Goal: Book appointment/travel/reservation

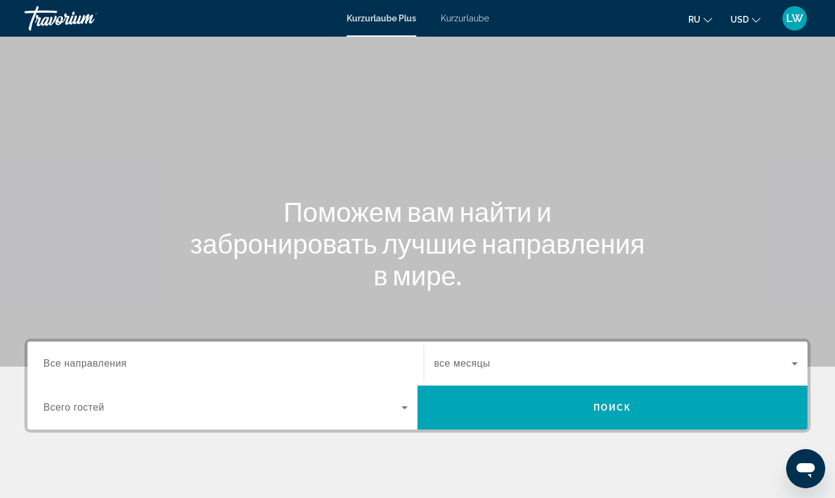
click at [392, 410] on span "Such-Widget" at bounding box center [222, 407] width 358 height 15
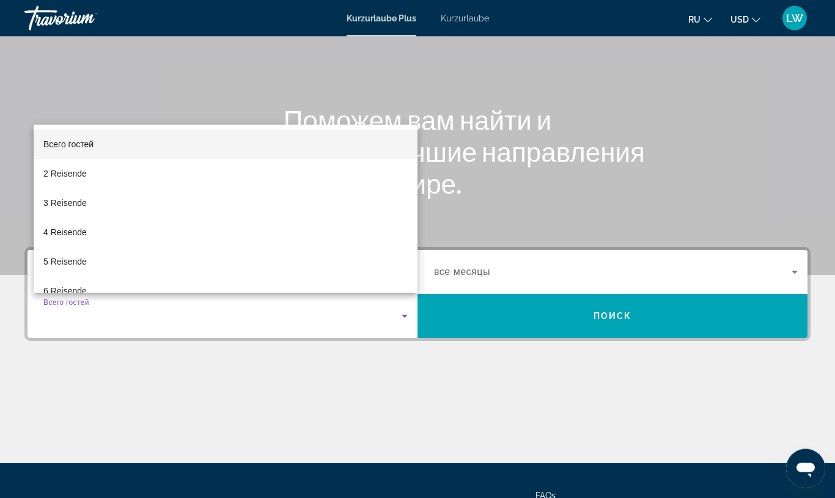
scroll to position [88, 0]
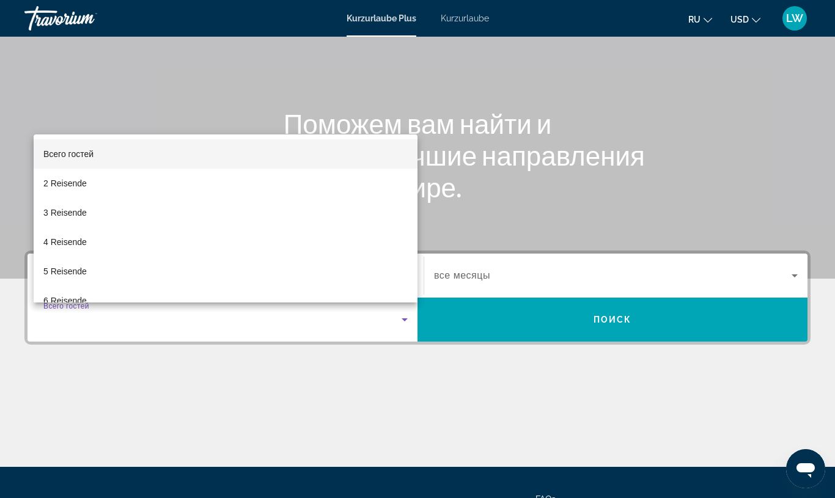
click at [611, 202] on div at bounding box center [417, 249] width 835 height 498
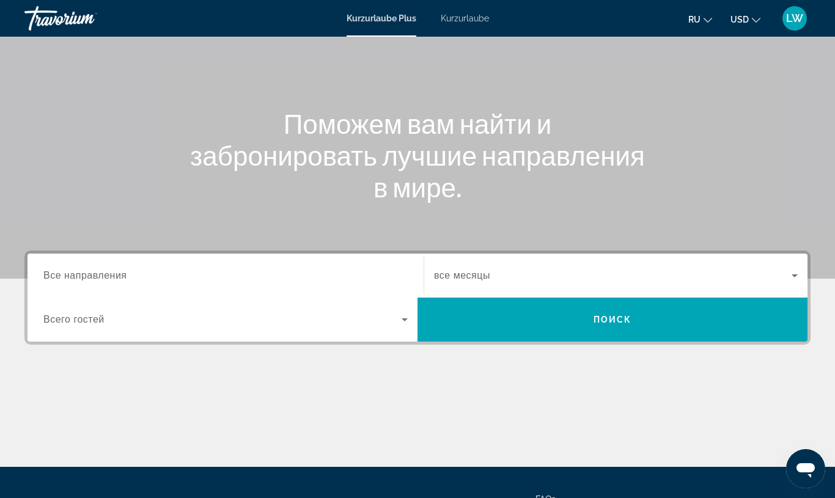
click at [304, 277] on input "Destination Все направления" at bounding box center [225, 276] width 364 height 15
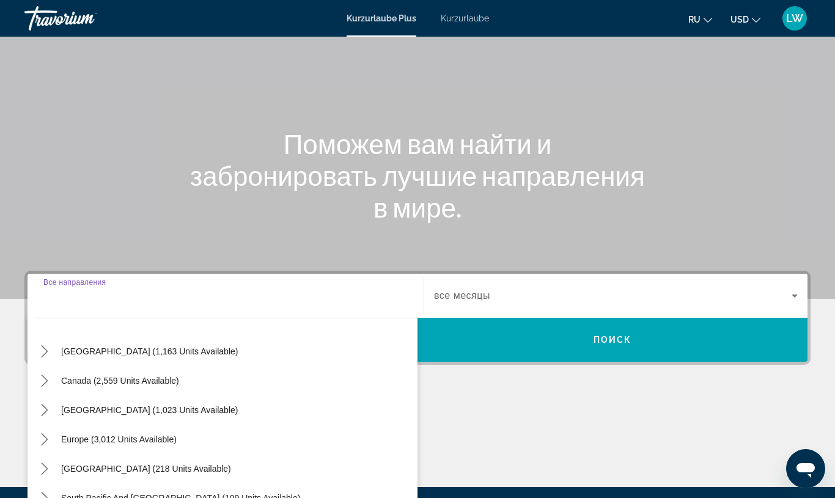
scroll to position [60, 0]
click at [148, 441] on span "Europe (3,012 units available)" at bounding box center [118, 438] width 115 height 10
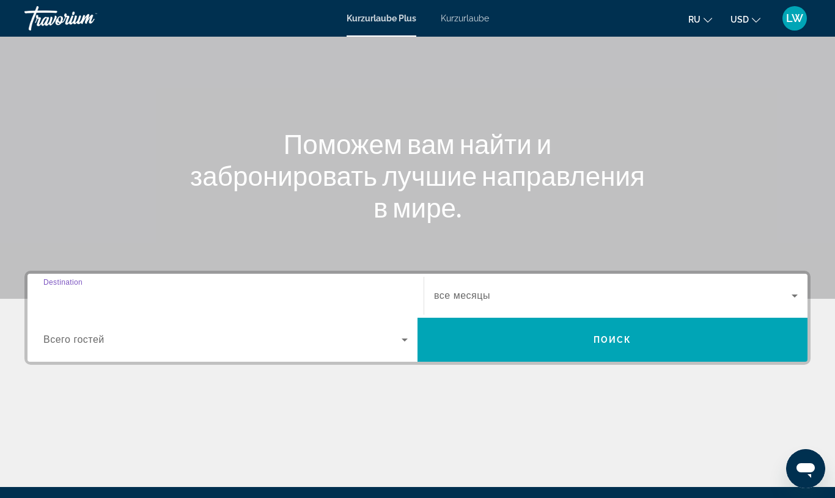
type input "**********"
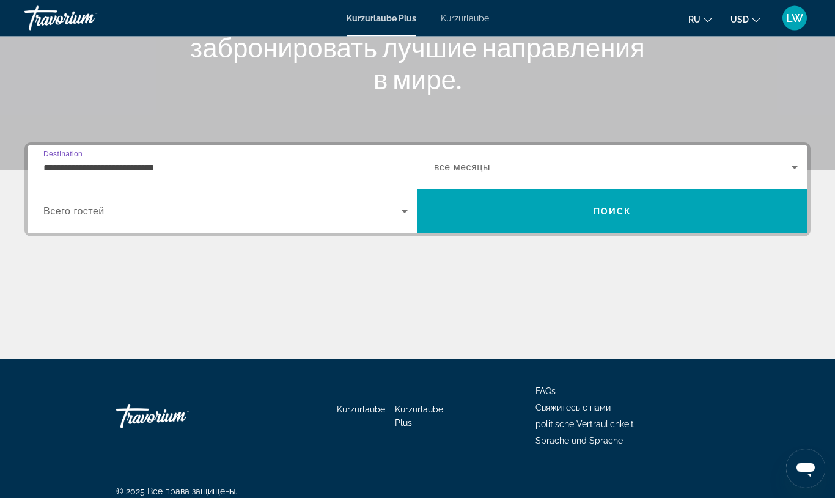
scroll to position [207, 0]
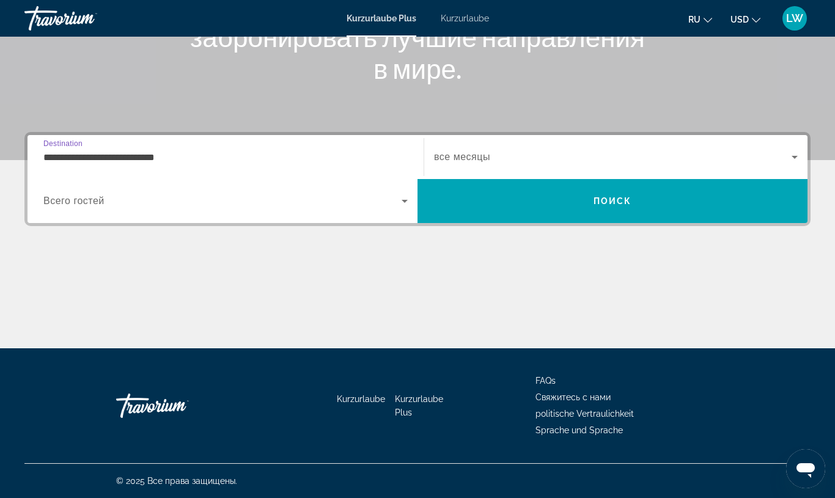
click at [789, 153] on icon "Such-Widget" at bounding box center [794, 157] width 15 height 15
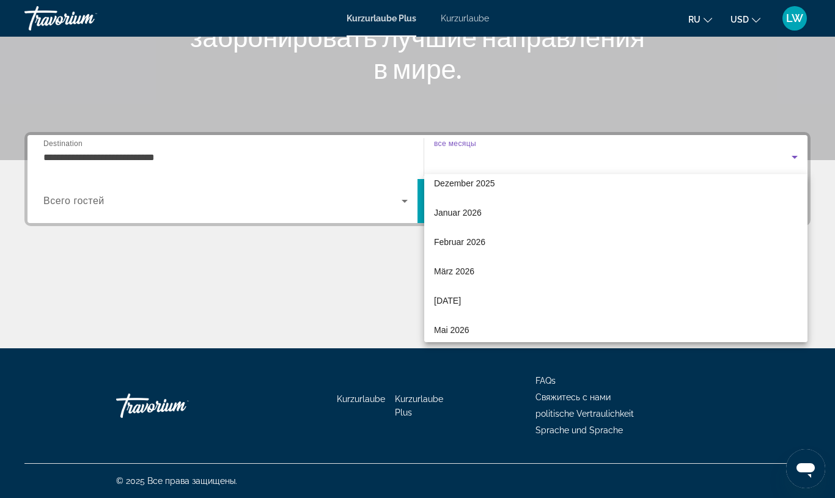
scroll to position [101, 0]
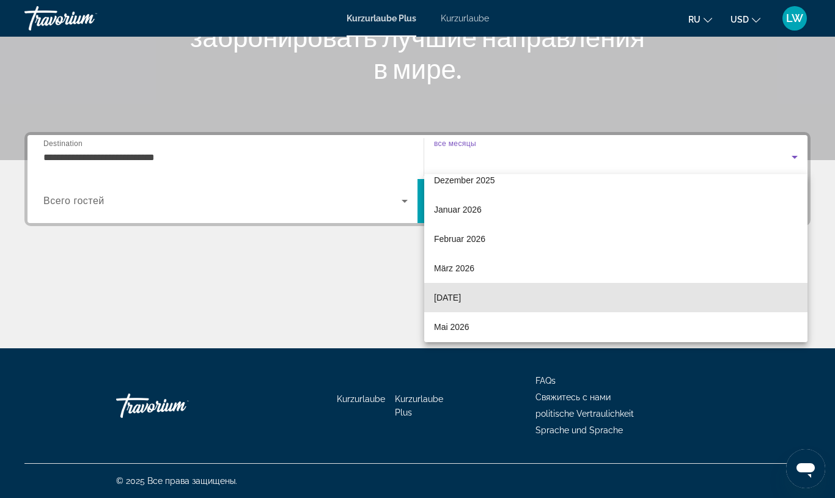
click at [461, 293] on font "[DATE]" at bounding box center [447, 298] width 27 height 10
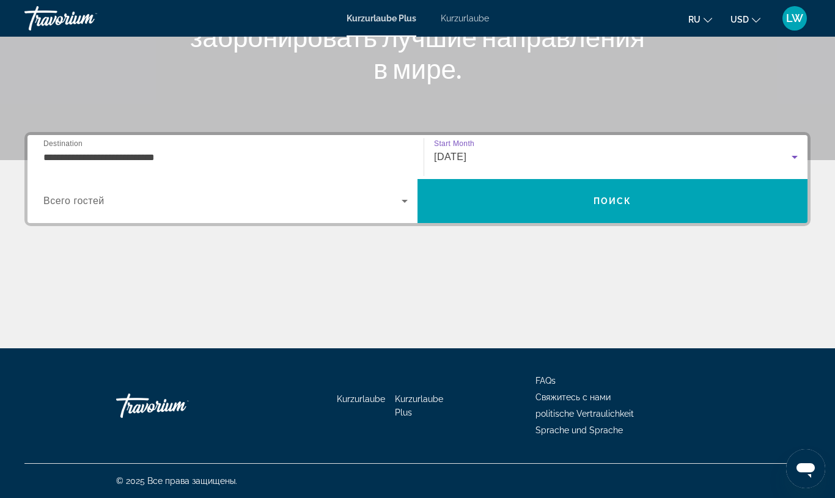
click at [661, 200] on span "Suchen" at bounding box center [612, 200] width 390 height 29
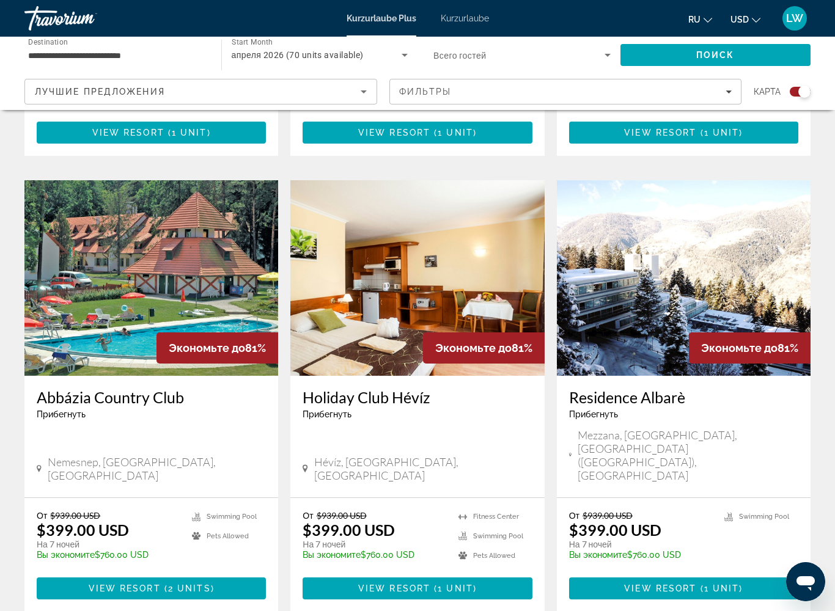
scroll to position [1663, 0]
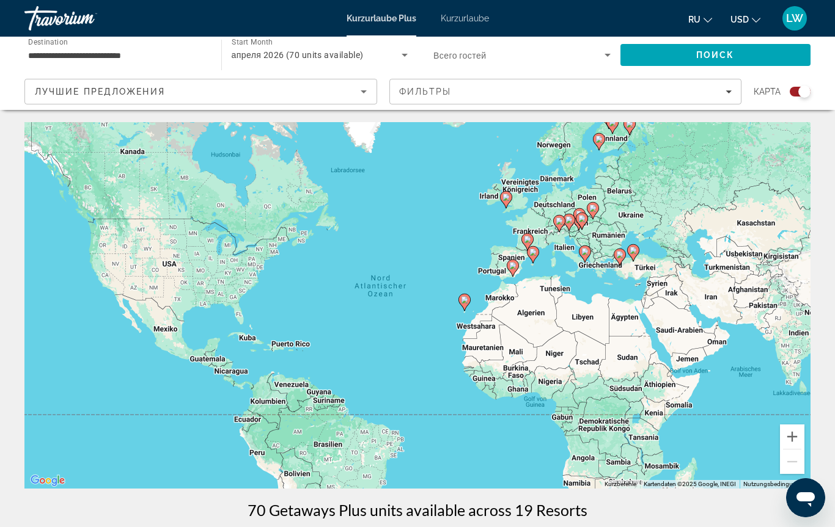
click at [365, 57] on div "апреля 2026 (70 units available)" at bounding box center [317, 55] width 170 height 15
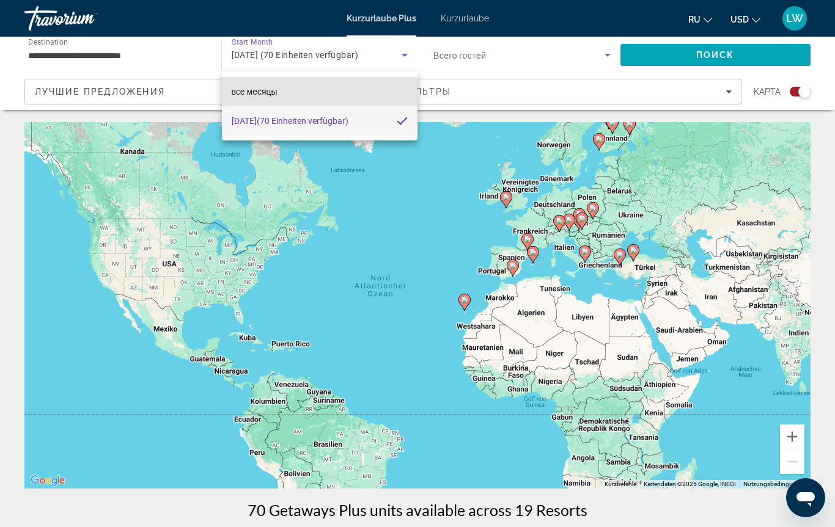
click at [368, 97] on mat-option "все месяцы" at bounding box center [320, 91] width 196 height 29
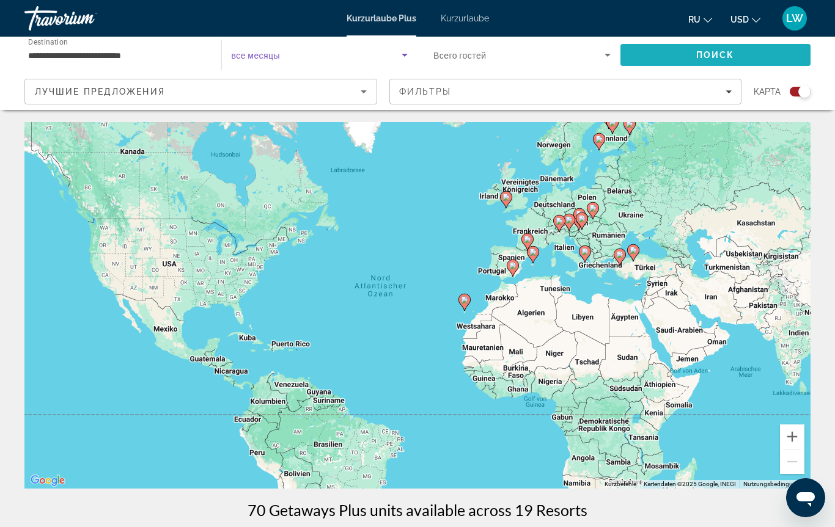
click at [729, 50] on span "Поиск" at bounding box center [715, 55] width 38 height 10
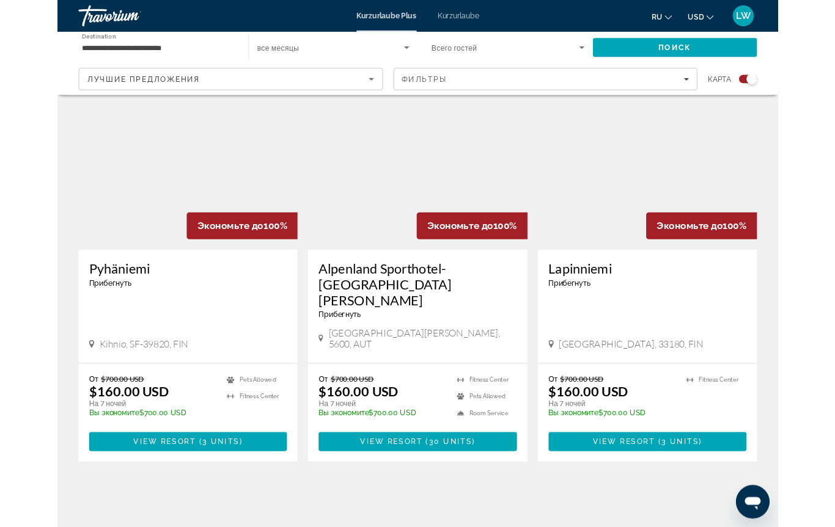
scroll to position [437, 0]
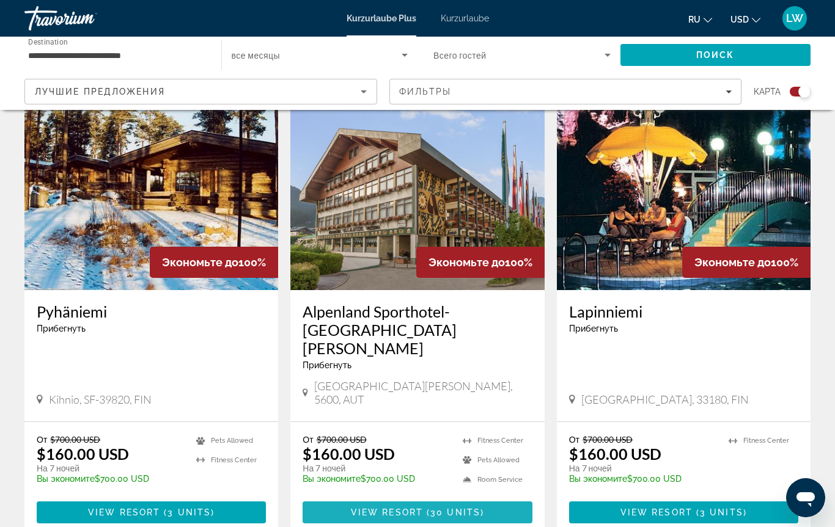
click at [444, 497] on span "30 units" at bounding box center [455, 513] width 50 height 10
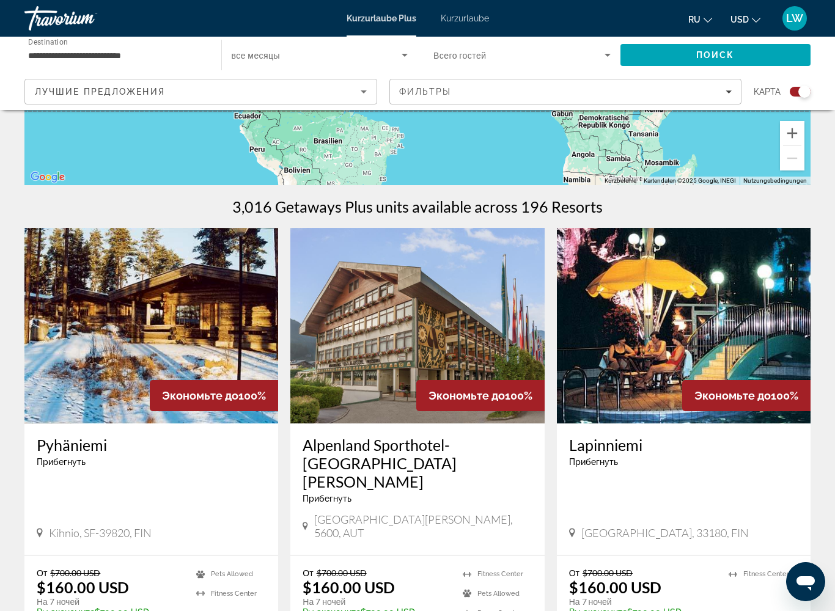
scroll to position [301, 0]
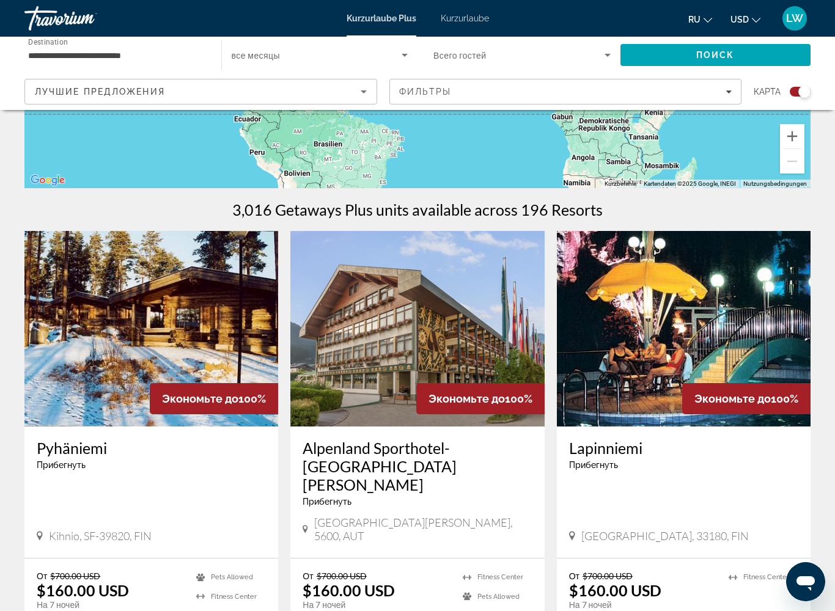
click at [456, 453] on h3 "Alpenland Sporthotel-[GEOGRAPHIC_DATA][PERSON_NAME]" at bounding box center [416, 466] width 229 height 55
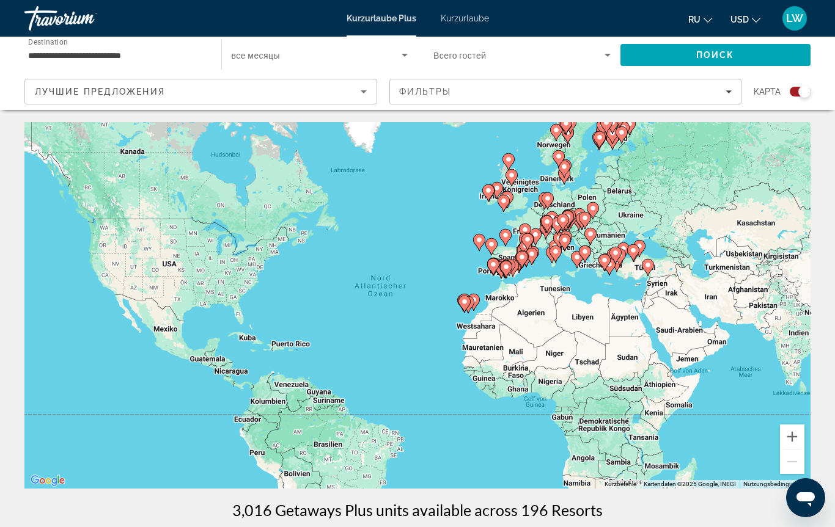
click at [348, 59] on span "Search widget" at bounding box center [317, 55] width 170 height 15
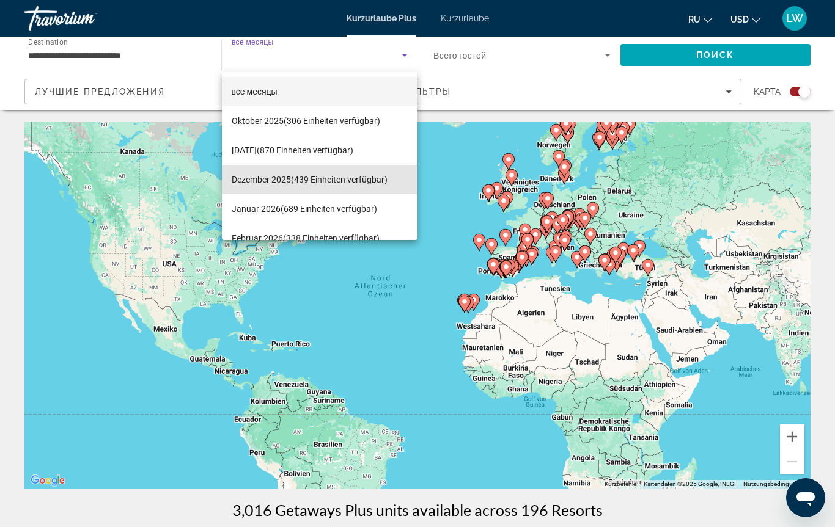
click at [314, 175] on font "(439 Einheiten verfügbar)" at bounding box center [339, 180] width 97 height 10
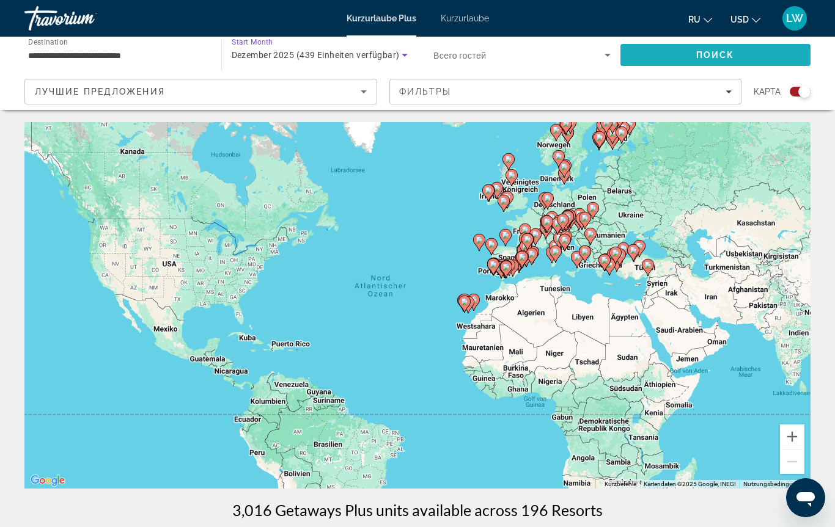
click at [736, 53] on span "Search" at bounding box center [715, 54] width 191 height 29
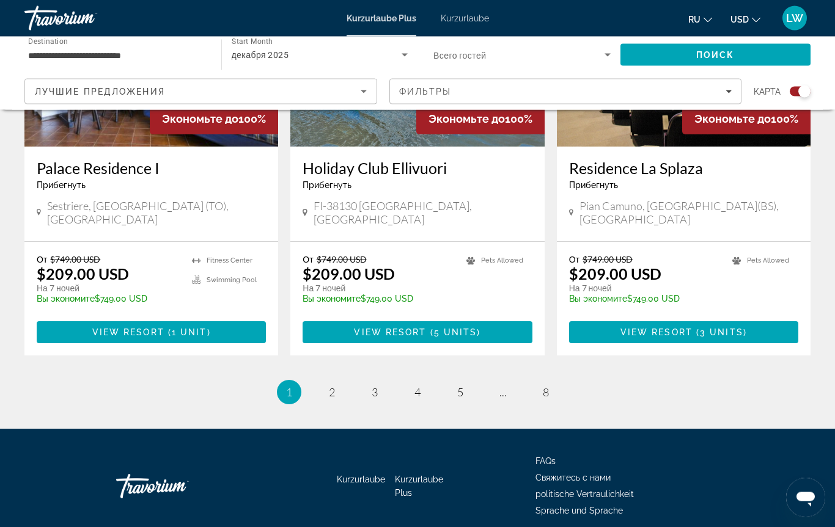
scroll to position [1884, 0]
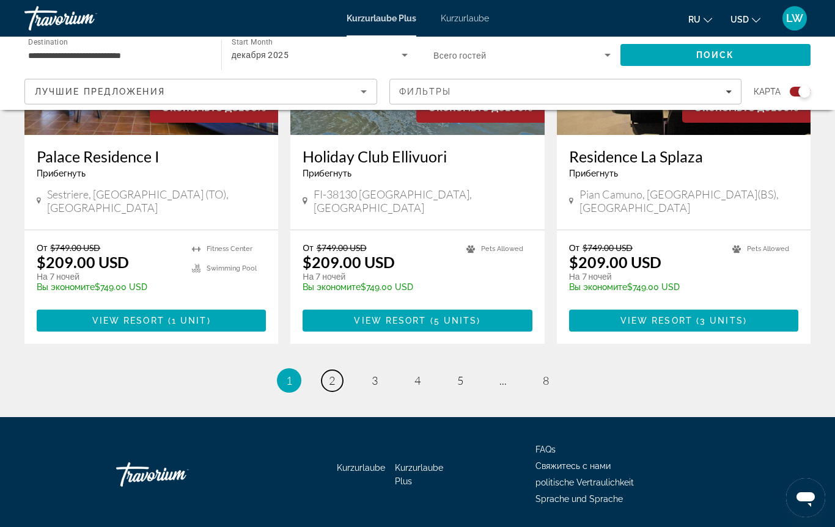
click at [337, 370] on link "page 2" at bounding box center [331, 380] width 21 height 21
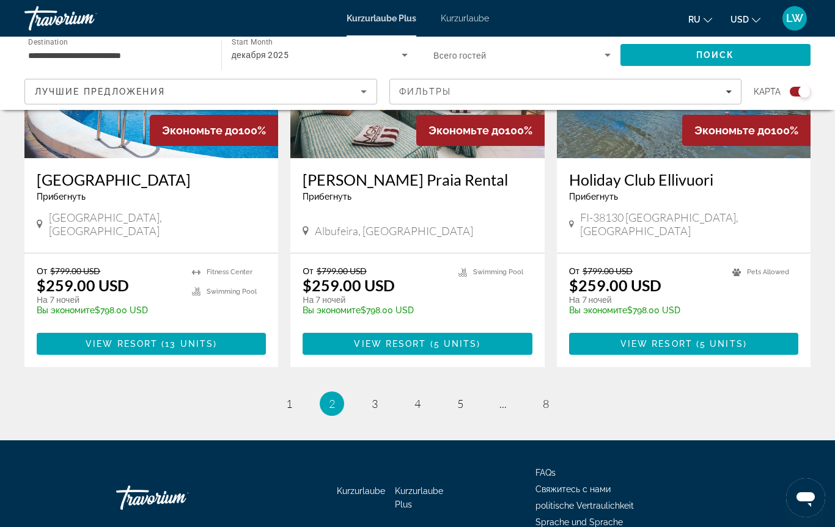
scroll to position [1808, 0]
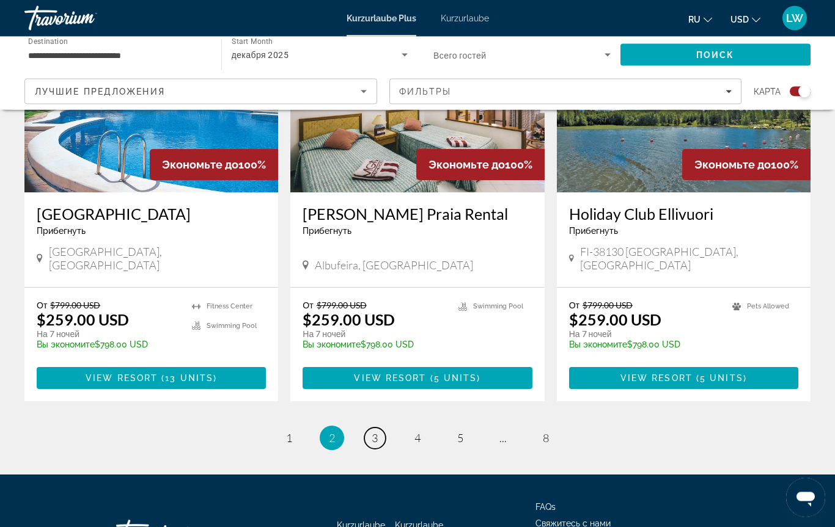
click at [368, 428] on link "page 3" at bounding box center [374, 438] width 21 height 21
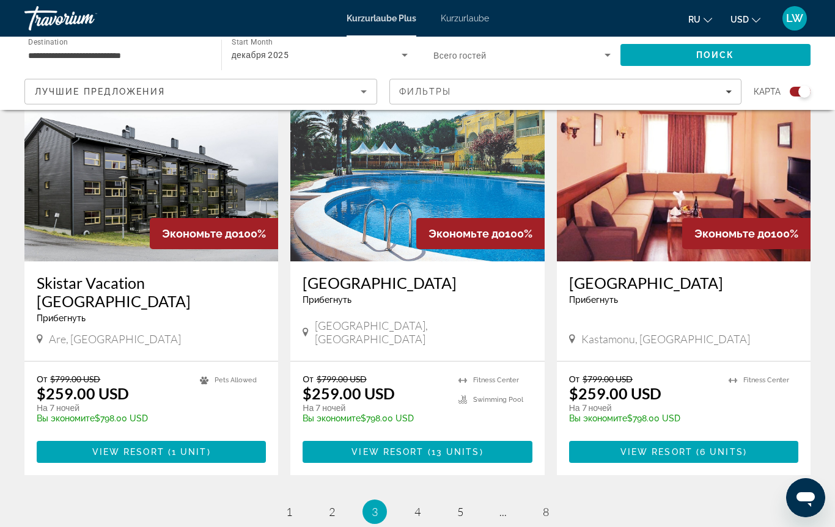
scroll to position [1801, 0]
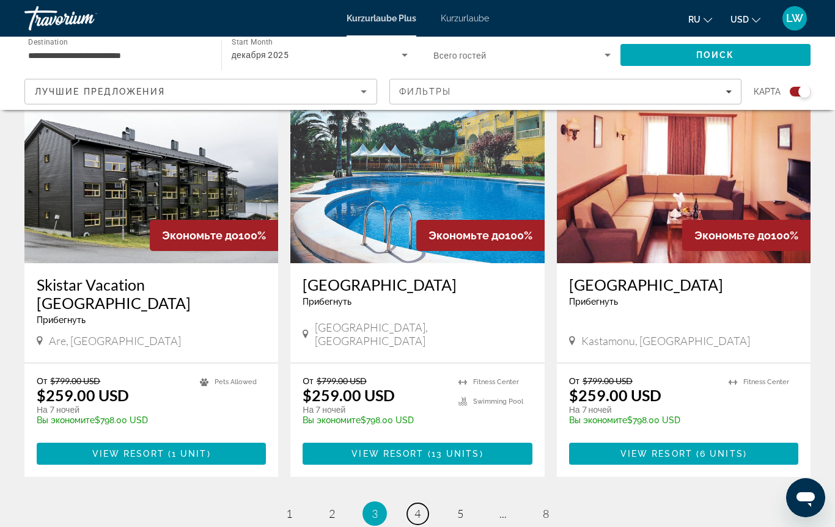
click at [422, 497] on link "page 4" at bounding box center [417, 514] width 21 height 21
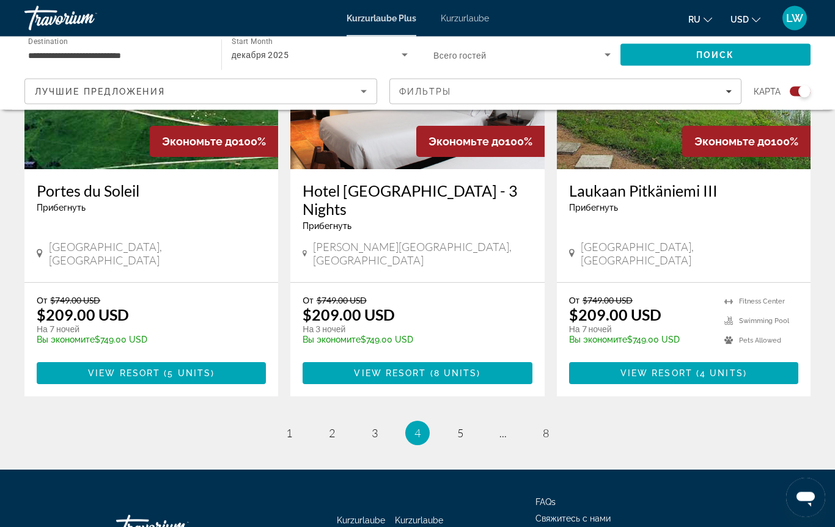
scroll to position [1884, 0]
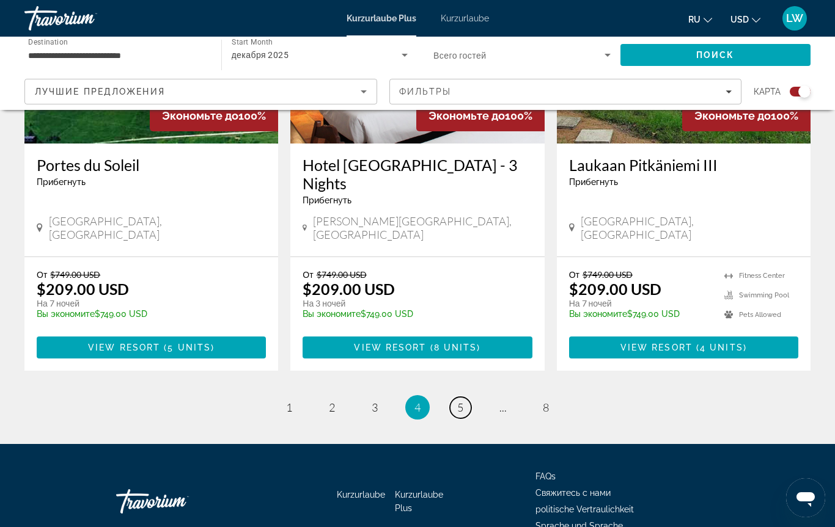
click at [463, 401] on span "5" at bounding box center [460, 407] width 6 height 13
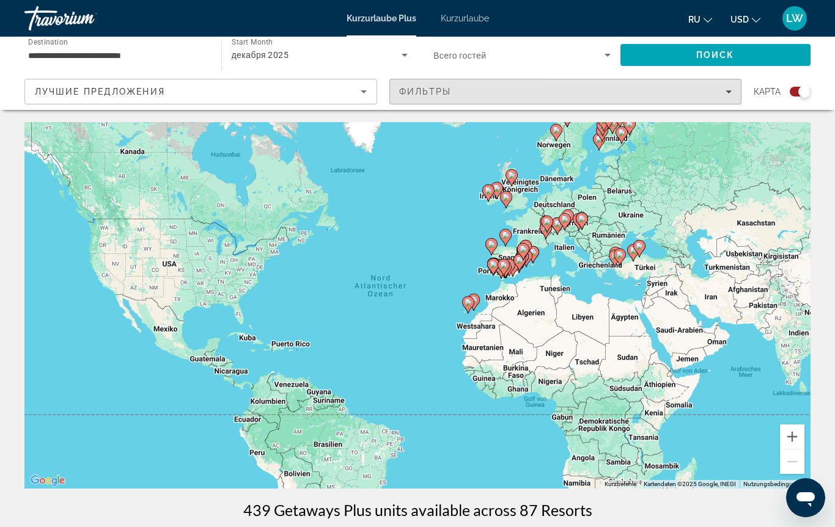
click at [731, 88] on span "Filters" at bounding box center [565, 91] width 351 height 29
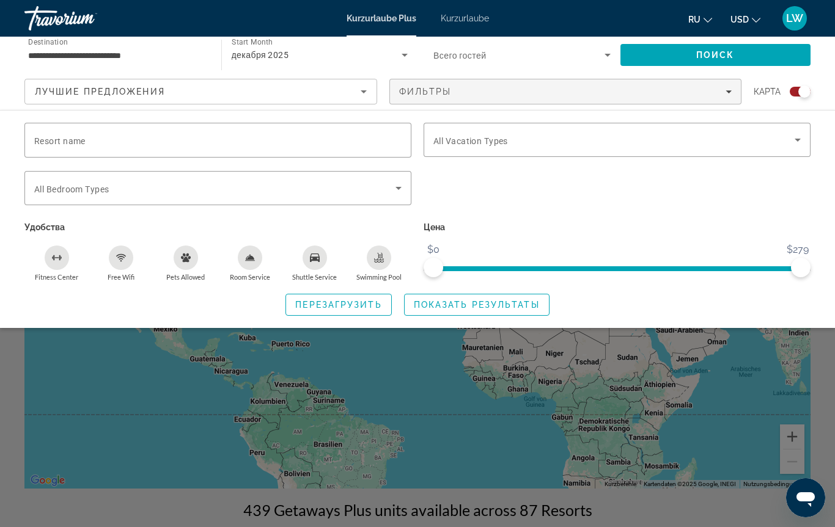
click at [799, 141] on icon "Search widget" at bounding box center [797, 140] width 6 height 3
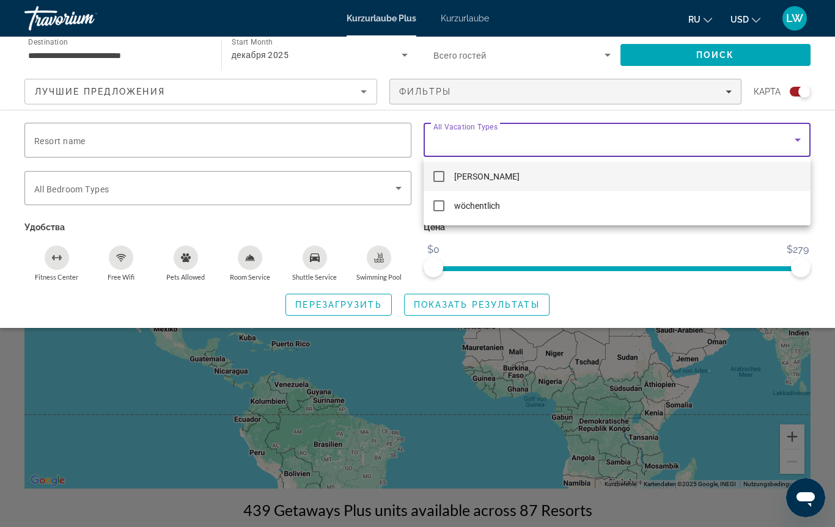
click at [805, 141] on div at bounding box center [417, 263] width 835 height 527
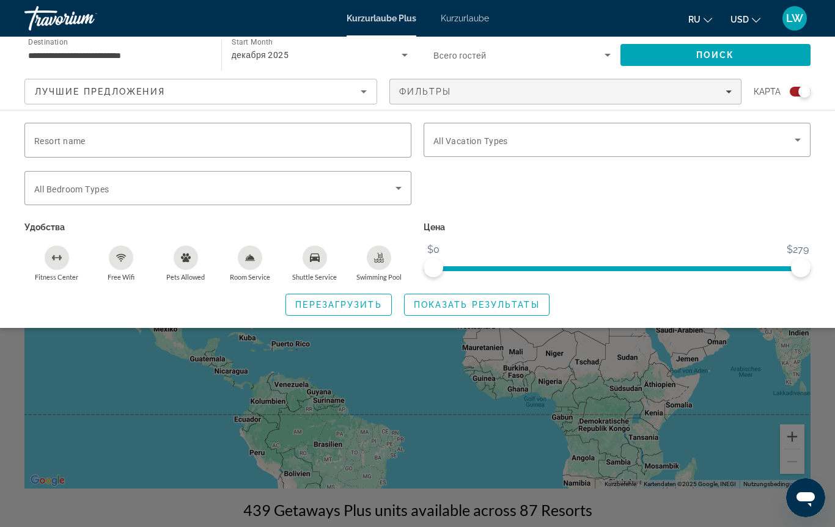
click at [397, 422] on div "Search widget" at bounding box center [417, 355] width 835 height 344
click at [396, 422] on div "Um den Modus zum Ziehen mit der Tastatur zu aktivieren, drückst du Alt + Eingab…" at bounding box center [417, 305] width 786 height 367
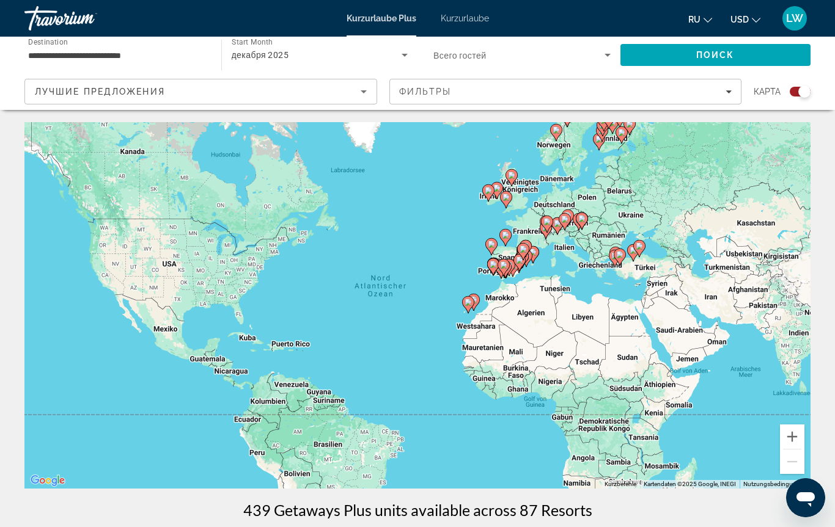
click at [401, 419] on div "Um den Modus zum Ziehen mit der Tastatur zu aktivieren, drückst du Alt + Eingab…" at bounding box center [417, 305] width 786 height 367
click at [407, 409] on div "Um den Modus zum Ziehen mit der Tastatur zu aktivieren, drückst du Alt + Eingab…" at bounding box center [417, 305] width 786 height 367
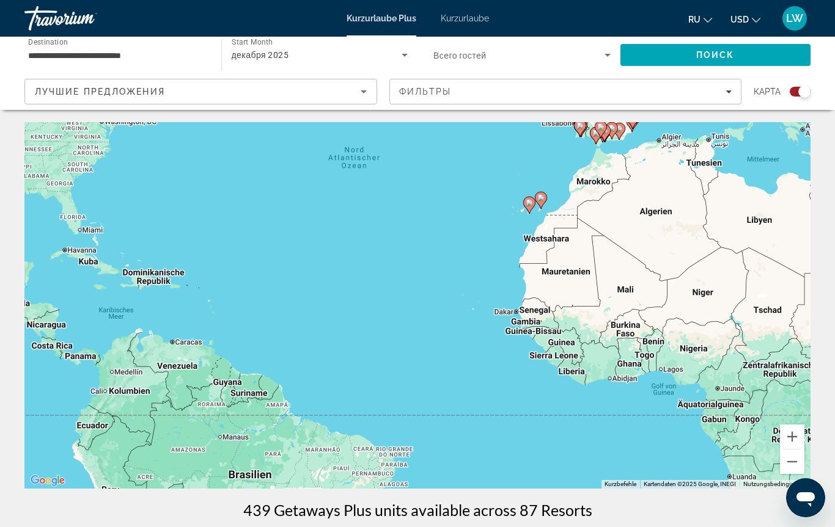
click at [404, 422] on div "Um den Modus zum Ziehen mit der Tastatur zu aktivieren, drückst du Alt + Eingab…" at bounding box center [417, 305] width 786 height 367
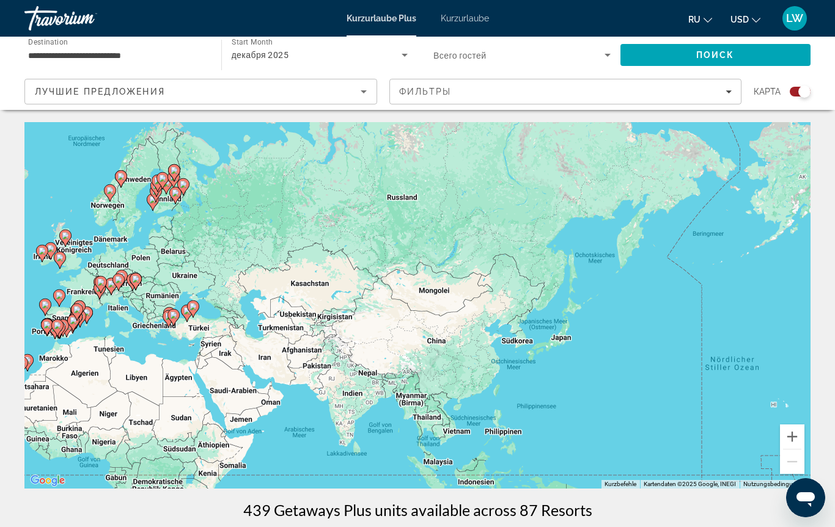
click at [80, 24] on div "Travorium" at bounding box center [85, 18] width 122 height 32
